Goal: Task Accomplishment & Management: Use online tool/utility

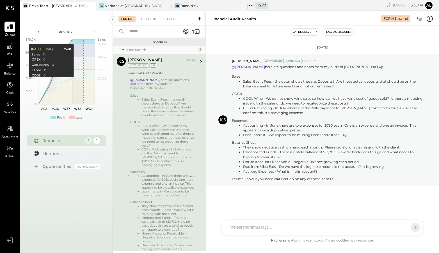
scroll to position [161, 0]
